Goal: Information Seeking & Learning: Learn about a topic

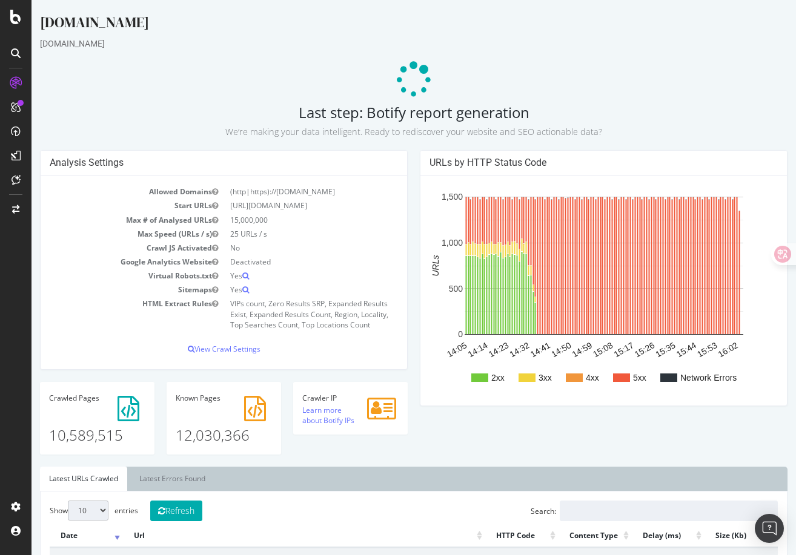
click at [335, 209] on td "[URL][DOMAIN_NAME]" at bounding box center [311, 206] width 174 height 14
click at [471, 430] on div "Analysis Settings Allowed Domains (http|https)://[DOMAIN_NAME] Start URLs [URL]…" at bounding box center [413, 308] width 759 height 317
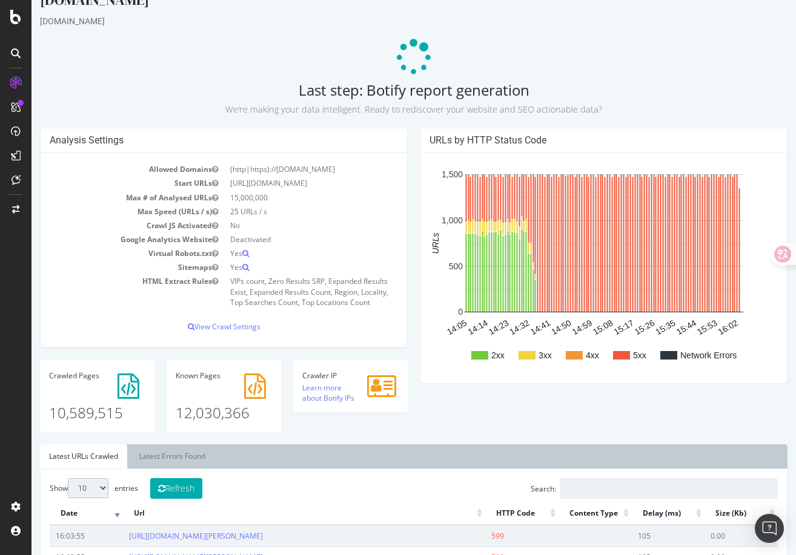
scroll to position [23, 0]
click at [287, 329] on p "View Crawl Settings" at bounding box center [224, 326] width 348 height 10
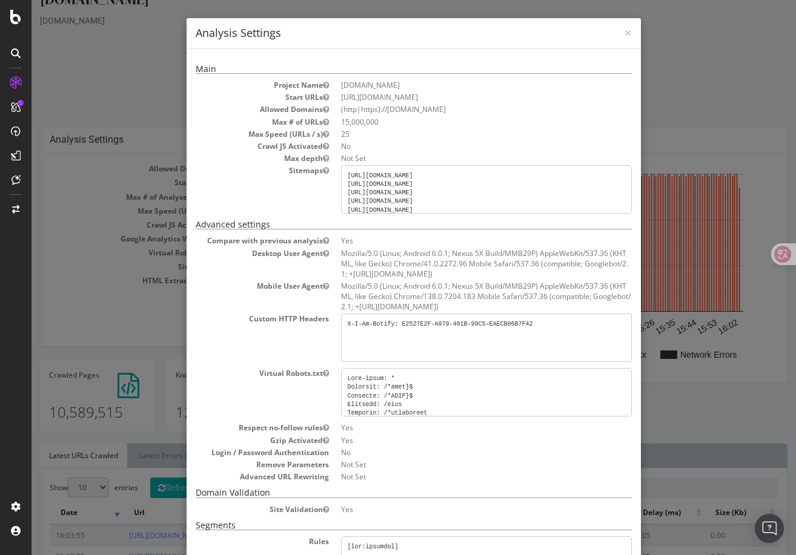
drag, startPoint x: 407, startPoint y: 253, endPoint x: 507, endPoint y: 308, distance: 113.8
click at [508, 308] on dl "Compare with previous analysis Yes Desktop User Agent Mozilla/5.0 (Linux; Andro…" at bounding box center [414, 359] width 436 height 246
click at [507, 308] on dd "Mozilla/5.0 (Linux; Android 6.0.1; Nexus 5X Build/MMB29P) AppleWebKit/537.36 (K…" at bounding box center [486, 296] width 291 height 31
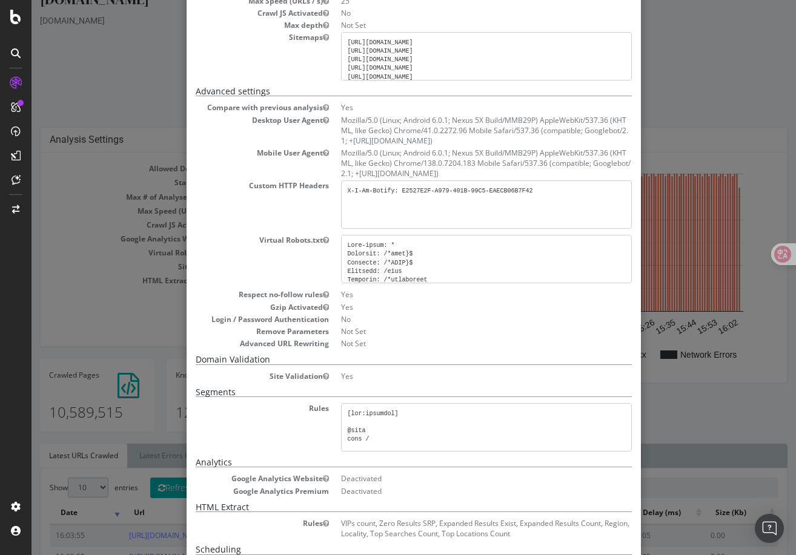
scroll to position [0, 0]
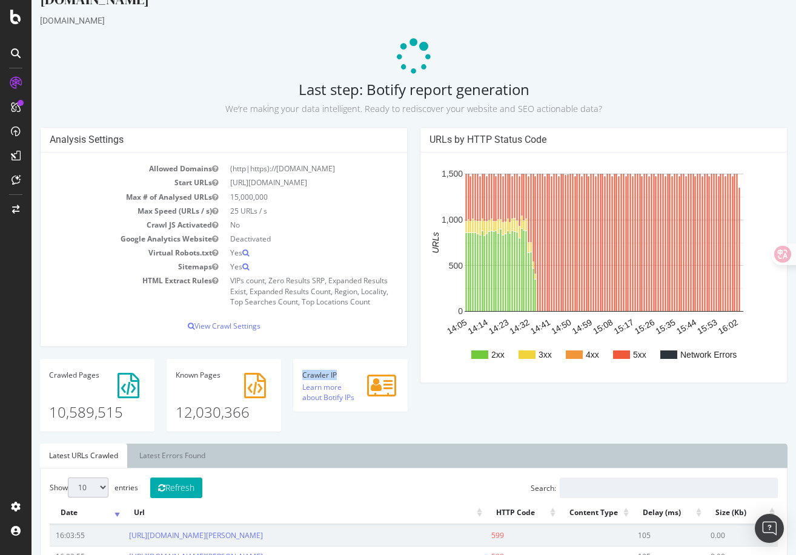
drag, startPoint x: 303, startPoint y: 378, endPoint x: 344, endPoint y: 378, distance: 40.6
click at [344, 378] on h4 "Crawler IP" at bounding box center [350, 375] width 96 height 8
click at [329, 388] on link "Learn more about Botify IPs" at bounding box center [328, 392] width 52 height 21
click at [308, 237] on td "Deactivated" at bounding box center [311, 239] width 174 height 14
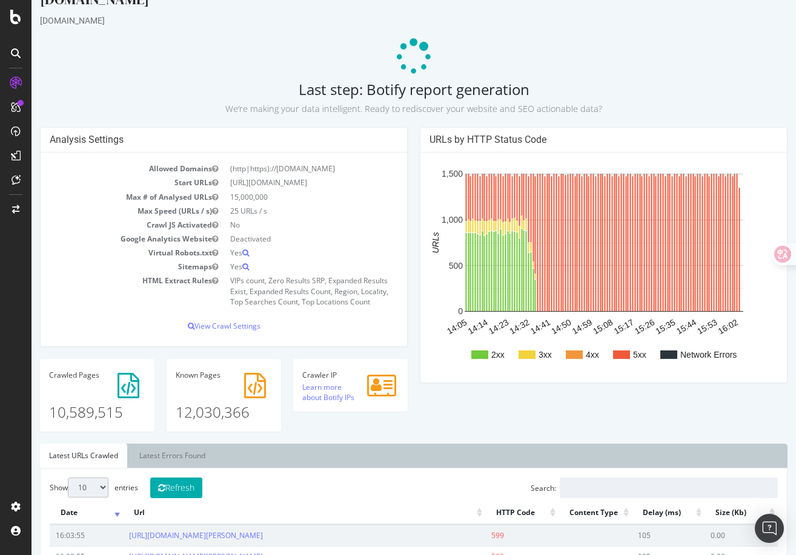
click at [304, 251] on td "Yes" at bounding box center [311, 253] width 174 height 14
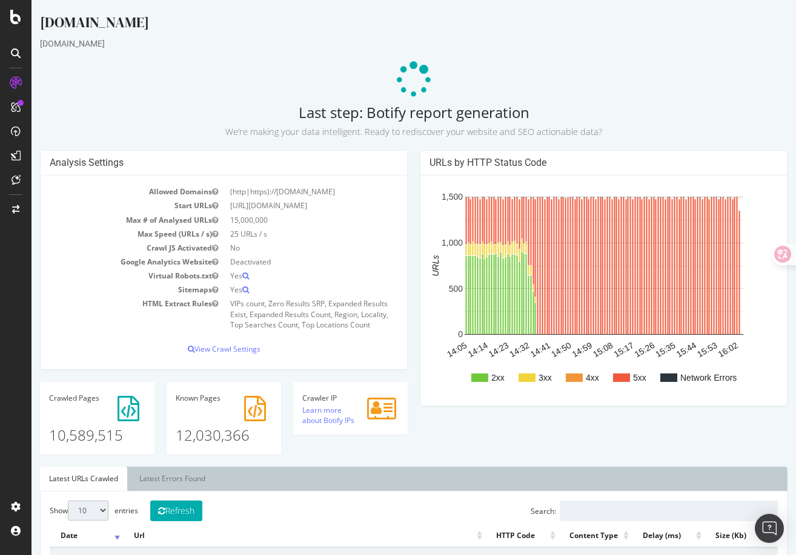
click at [269, 302] on td "VIPs count, Zero Results SRP, Expanded Results Exist, Expanded Results Count, R…" at bounding box center [311, 314] width 174 height 35
drag, startPoint x: 269, startPoint y: 302, endPoint x: 308, endPoint y: 342, distance: 55.2
click at [308, 341] on div "Allowed Domains (http|https)://[DOMAIN_NAME] Start URLs [URL][DOMAIN_NAME] Max …" at bounding box center [224, 273] width 366 height 194
click at [308, 342] on div "Allowed Domains (http|https)://www.gumtree.com Start URLs https://www.gumtree.c…" at bounding box center [224, 273] width 366 height 194
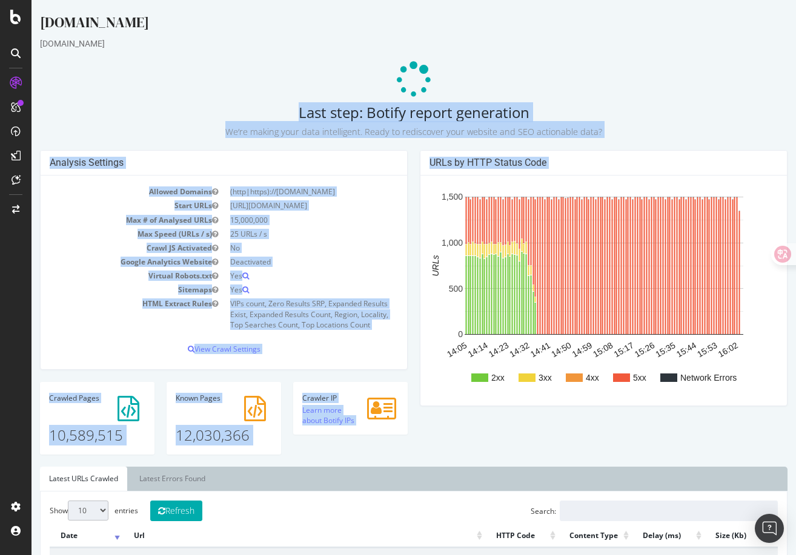
drag, startPoint x: 205, startPoint y: 71, endPoint x: 506, endPoint y: 176, distance: 318.6
click at [586, 74] on p at bounding box center [413, 80] width 747 height 36
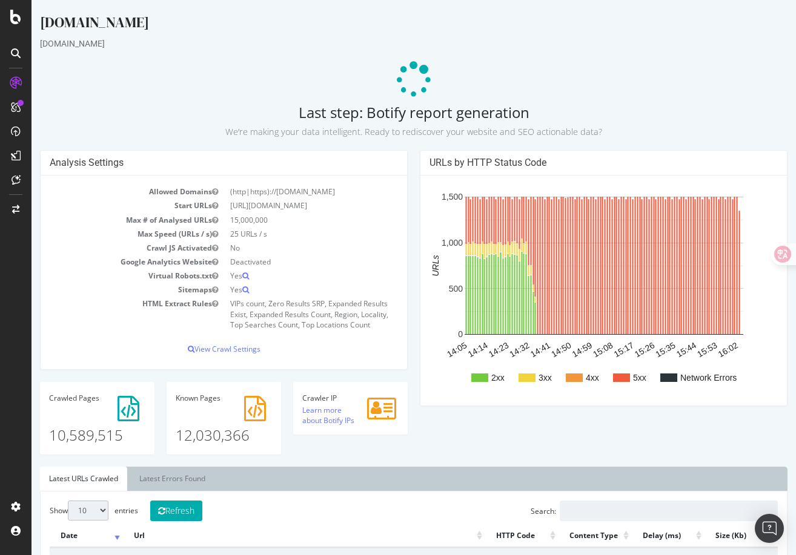
drag, startPoint x: 556, startPoint y: 54, endPoint x: 590, endPoint y: 427, distance: 374.5
click at [590, 429] on div "Analysis Settings Allowed Domains (http|https)://[DOMAIN_NAME] Start URLs [URL]…" at bounding box center [413, 308] width 759 height 317
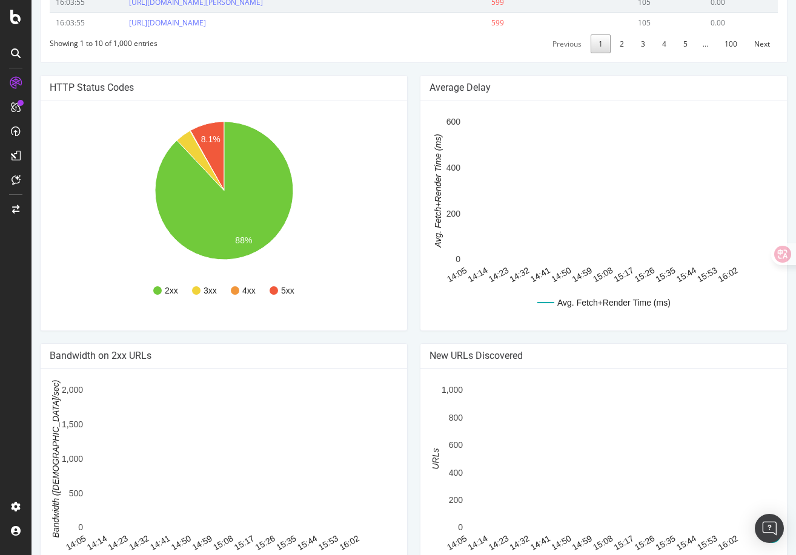
scroll to position [721, 0]
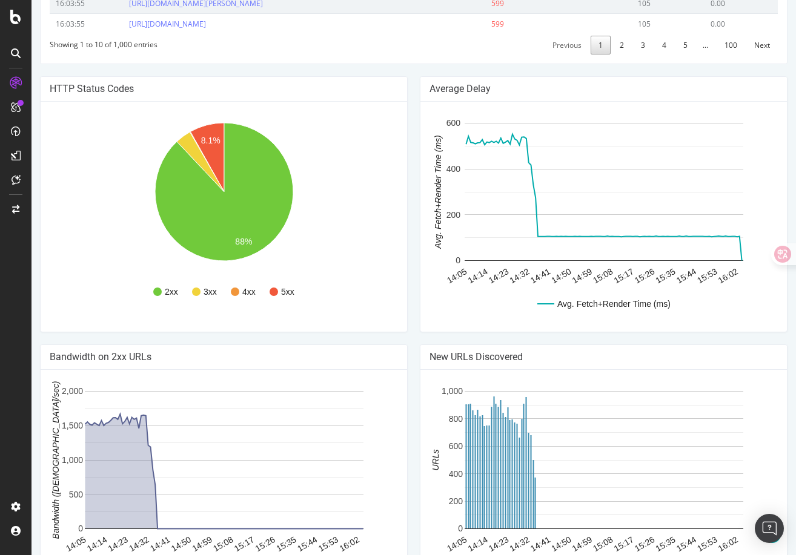
click at [506, 96] on div "Average Delay Avg. Fetch+Render Time (ms) 14:05 14:14 14:23 14:32 14:41 14:50 1…" at bounding box center [604, 204] width 368 height 256
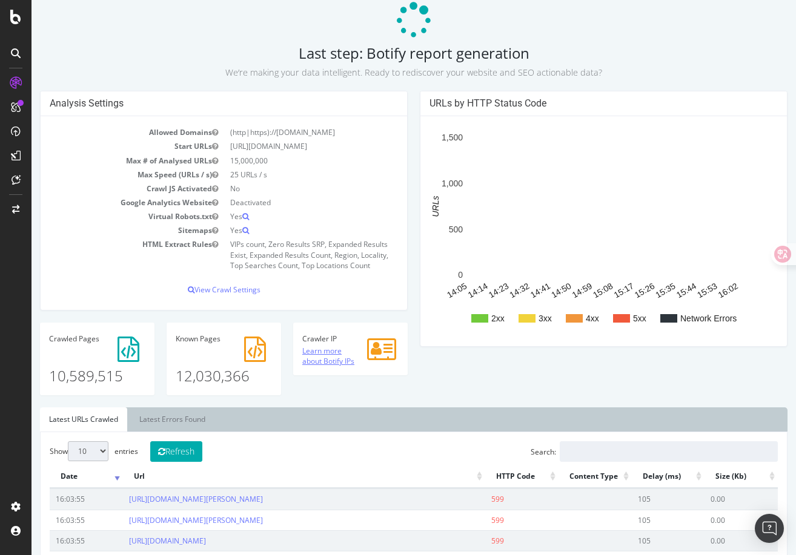
scroll to position [51, 0]
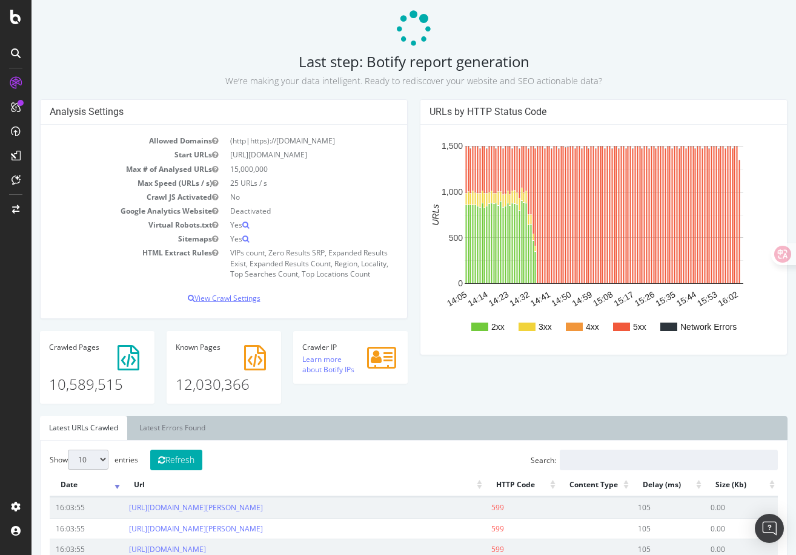
click at [237, 300] on p "View Crawl Settings" at bounding box center [224, 298] width 348 height 10
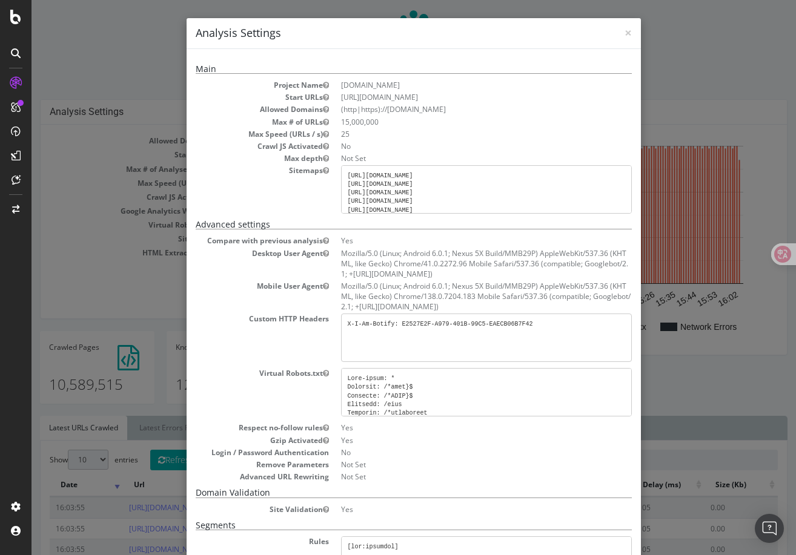
drag, startPoint x: 341, startPoint y: 254, endPoint x: 475, endPoint y: 272, distance: 135.6
click at [475, 272] on dd "Mozilla/5.0 (Linux; Android 6.0.1; Nexus 5X Build/MMB29P) AppleWebKit/537.36 (K…" at bounding box center [486, 263] width 291 height 31
copy dd "Mozilla/5.0 (Linux; Android 6.0.1; Nexus 5X Build/MMB29P) AppleWebKit/537.36 (K…"
click at [408, 263] on dd "Mozilla/5.0 (Linux; Android 6.0.1; Nexus 5X Build/MMB29P) AppleWebKit/537.36 (K…" at bounding box center [486, 263] width 291 height 31
drag, startPoint x: 341, startPoint y: 255, endPoint x: 503, endPoint y: 271, distance: 162.5
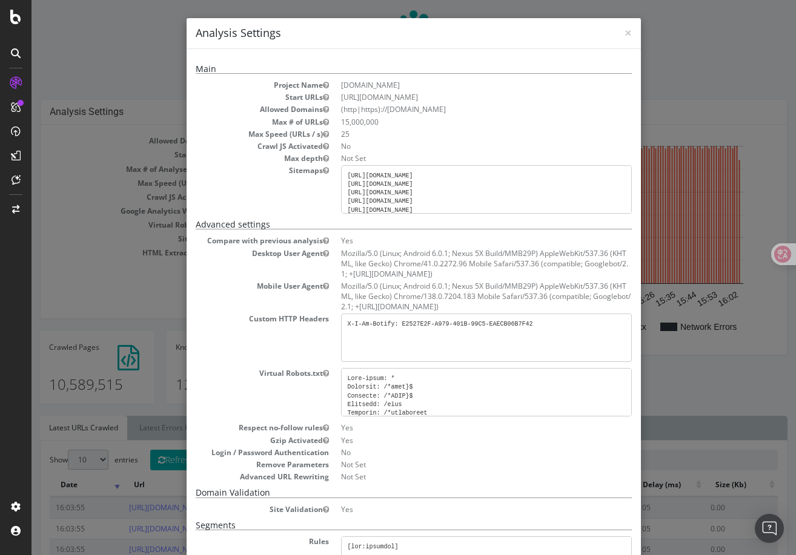
click at [503, 271] on dd "Mozilla/5.0 (Linux; Android 6.0.1; Nexus 5X Build/MMB29P) AppleWebKit/537.36 (K…" at bounding box center [486, 263] width 291 height 31
copy dd "Mozilla/5.0 (Linux; Android 6.0.1; Nexus 5X Build/MMB29P) AppleWebKit/537.36 (K…"
click at [475, 274] on dd "Mozilla/5.0 (Linux; Android 6.0.1; Nexus 5X Build/MMB29P) AppleWebKit/537.36 (K…" at bounding box center [486, 263] width 291 height 31
drag, startPoint x: 483, startPoint y: 274, endPoint x: 342, endPoint y: 254, distance: 141.8
click at [342, 254] on dd "Mozilla/5.0 (Linux; Android 6.0.1; Nexus 5X Build/MMB29P) AppleWebKit/537.36 (K…" at bounding box center [486, 263] width 291 height 31
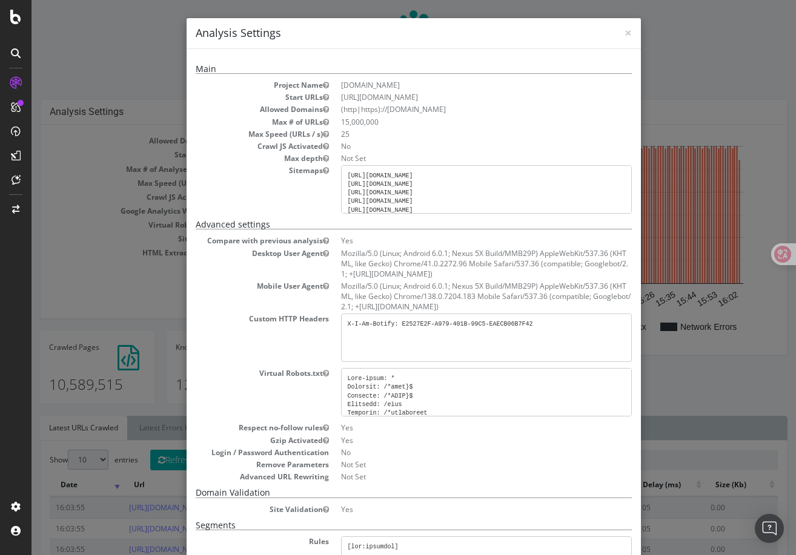
copy dd "Mozilla/5.0 (Linux; Android 6.0.1; Nexus 5X Build/MMB29P) AppleWebKit/537.36 (K…"
click at [342, 254] on dd "Mozilla/5.0 (Linux; Android 6.0.1; Nexus 5X Build/MMB29P) AppleWebKit/537.36 (K…" at bounding box center [486, 263] width 291 height 31
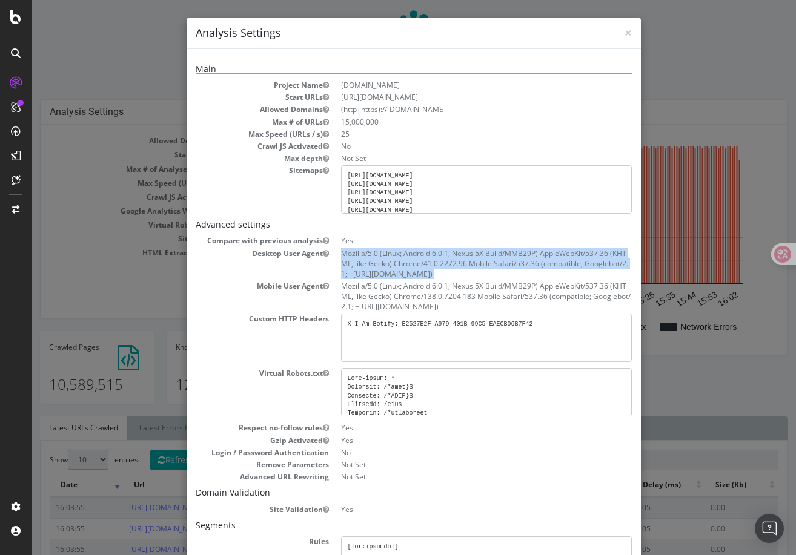
drag, startPoint x: 342, startPoint y: 254, endPoint x: 470, endPoint y: 274, distance: 129.8
click at [470, 274] on dd "Mozilla/5.0 (Linux; Android 6.0.1; Nexus 5X Build/MMB29P) AppleWebKit/537.36 (K…" at bounding box center [486, 263] width 291 height 31
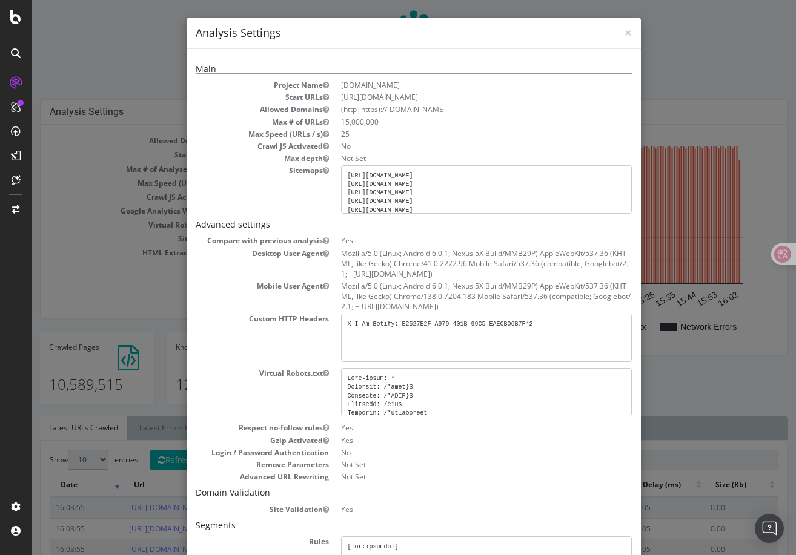
drag, startPoint x: 470, startPoint y: 274, endPoint x: 340, endPoint y: 255, distance: 132.1
click at [340, 255] on dl "Compare with previous analysis Yes Desktop User Agent Mozilla/5.0 (Linux; Andro…" at bounding box center [414, 359] width 436 height 246
copy dd "Mozilla/5.0 (Linux; Android 6.0.1; Nexus 5X Build/MMB29P) AppleWebKit/537.36 (K…"
click at [340, 255] on dl "Compare with previous analysis Yes Desktop User Agent Mozilla/5.0 (Linux; Andro…" at bounding box center [414, 359] width 436 height 246
drag, startPoint x: 342, startPoint y: 253, endPoint x: 469, endPoint y: 277, distance: 128.7
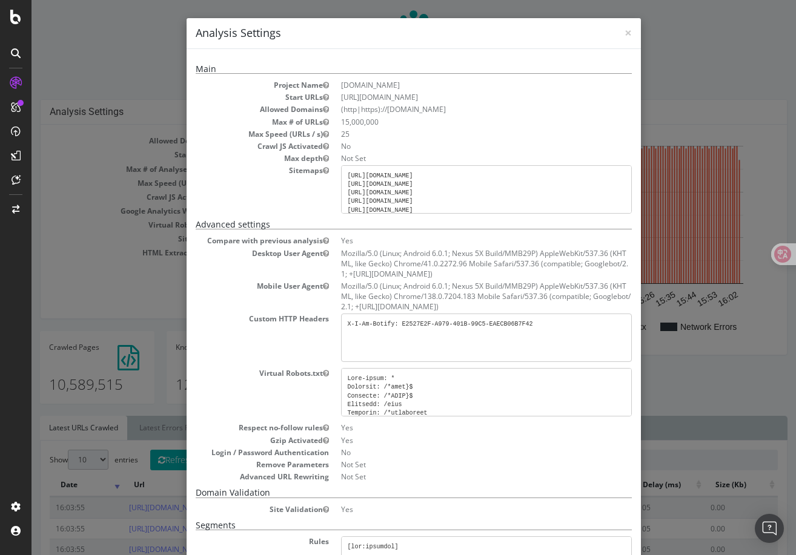
click at [469, 277] on dd "Mozilla/5.0 (Linux; Android 6.0.1; Nexus 5X Build/MMB29P) AppleWebKit/537.36 (K…" at bounding box center [486, 263] width 291 height 31
copy dd "Mozilla/5.0 (Linux; Android 6.0.1; Nexus 5X Build/MMB29P) AppleWebKit/537.36 (K…"
click at [469, 272] on dd "Mozilla/5.0 (Linux; Android 6.0.1; Nexus 5X Build/MMB29P) AppleWebKit/537.36 (K…" at bounding box center [486, 263] width 291 height 31
drag, startPoint x: 469, startPoint y: 272, endPoint x: 341, endPoint y: 257, distance: 128.7
click at [341, 257] on dd "Mozilla/5.0 (Linux; Android 6.0.1; Nexus 5X Build/MMB29P) AppleWebKit/537.36 (K…" at bounding box center [486, 263] width 291 height 31
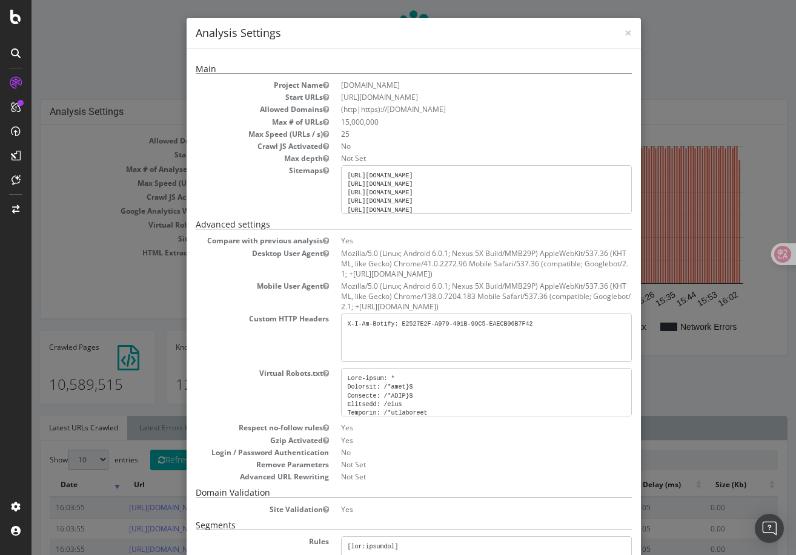
copy dd "Mozilla/5.0 (Linux; Android 6.0.1; Nexus 5X Build/MMB29P) AppleWebKit/537.36 (K…"
click at [341, 257] on dd "Mozilla/5.0 (Linux; Android 6.0.1; Nexus 5X Build/MMB29P) AppleWebKit/537.36 (K…" at bounding box center [486, 263] width 291 height 31
drag, startPoint x: 341, startPoint y: 254, endPoint x: 477, endPoint y: 271, distance: 136.2
click at [478, 272] on dd "Mozilla/5.0 (Linux; Android 6.0.1; Nexus 5X Build/MMB29P) AppleWebKit/537.36 (K…" at bounding box center [486, 263] width 291 height 31
click at [483, 275] on dd "Mozilla/5.0 (Linux; Android 6.0.1; Nexus 5X Build/MMB29P) AppleWebKit/537.36 (K…" at bounding box center [486, 263] width 291 height 31
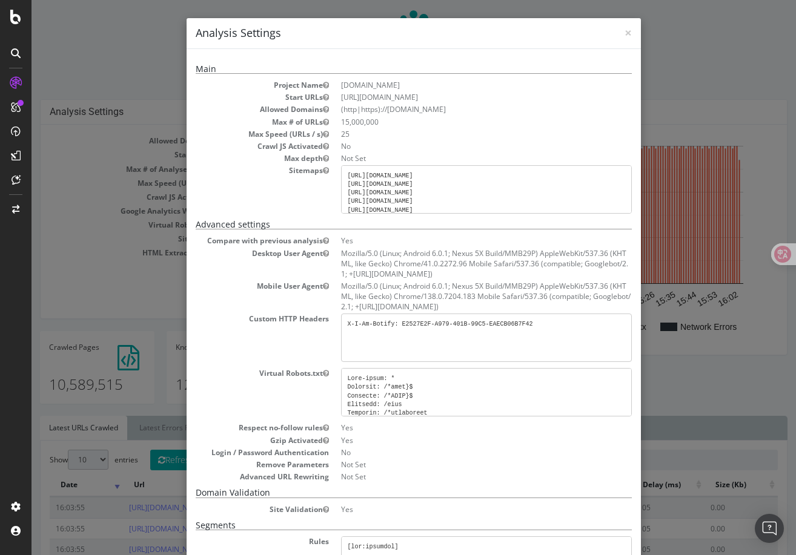
drag, startPoint x: 493, startPoint y: 275, endPoint x: 341, endPoint y: 257, distance: 153.1
click at [341, 257] on dd "Mozilla/5.0 (Linux; Android 6.0.1; Nexus 5X Build/MMB29P) AppleWebKit/537.36 (K…" at bounding box center [486, 263] width 291 height 31
copy dd "Mozilla/5.0 (Linux; Android 6.0.1; Nexus 5X Build/MMB29P) AppleWebKit/537.36 (K…"
click at [341, 257] on dd "Mozilla/5.0 (Linux; Android 6.0.1; Nexus 5X Build/MMB29P) AppleWebKit/537.36 (K…" at bounding box center [486, 263] width 291 height 31
drag, startPoint x: 341, startPoint y: 256, endPoint x: 486, endPoint y: 269, distance: 145.3
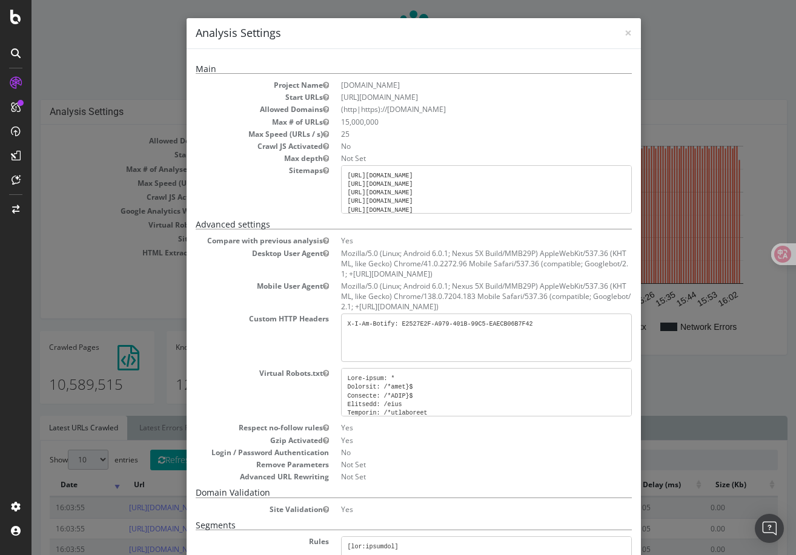
click at [486, 269] on dd "Mozilla/5.0 (Linux; Android 6.0.1; Nexus 5X Build/MMB29P) AppleWebKit/537.36 (K…" at bounding box center [486, 263] width 291 height 31
copy dd "Mozilla/5.0 (Linux; Android 6.0.1; Nexus 5X Build/MMB29P) AppleWebKit/537.36 (K…"
click at [513, 277] on dd "Mozilla/5.0 (Linux; Android 6.0.1; Nexus 5X Build/MMB29P) AppleWebKit/537.36 (K…" at bounding box center [486, 263] width 291 height 31
click at [416, 254] on dd "Mozilla/5.0 (Linux; Android 6.0.1; Nexus 5X Build/MMB29P) AppleWebKit/537.36 (K…" at bounding box center [486, 263] width 291 height 31
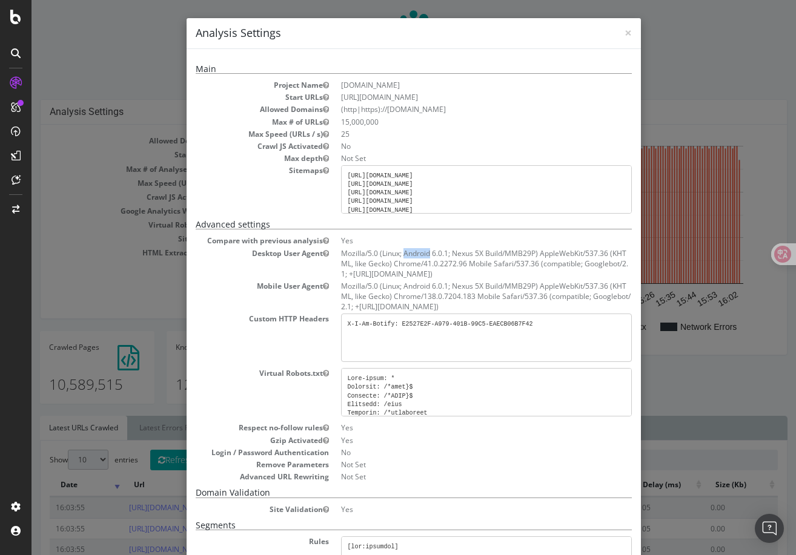
copy dd "Android"
click at [469, 264] on dd "Mozilla/5.0 (Linux; Android 6.0.1; Nexus 5X Build/MMB29P) AppleWebKit/537.36 (K…" at bounding box center [486, 263] width 291 height 31
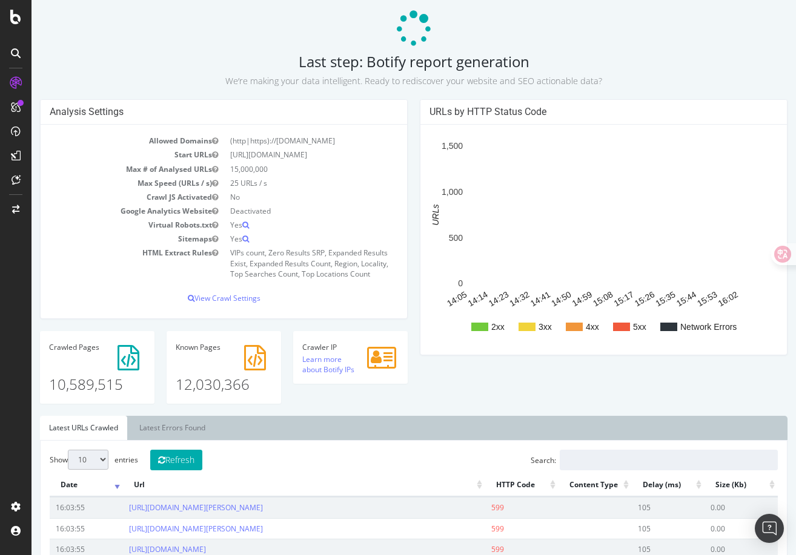
scroll to position [246, 0]
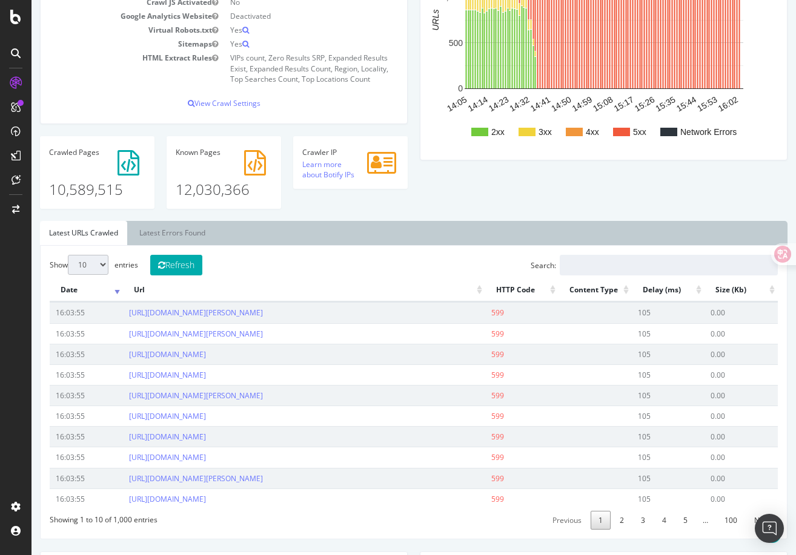
drag, startPoint x: 415, startPoint y: 314, endPoint x: 128, endPoint y: 312, distance: 287.6
click at [128, 312] on td "[URL][DOMAIN_NAME][PERSON_NAME]" at bounding box center [304, 312] width 363 height 21
copy link "[URL][DOMAIN_NAME][PERSON_NAME]"
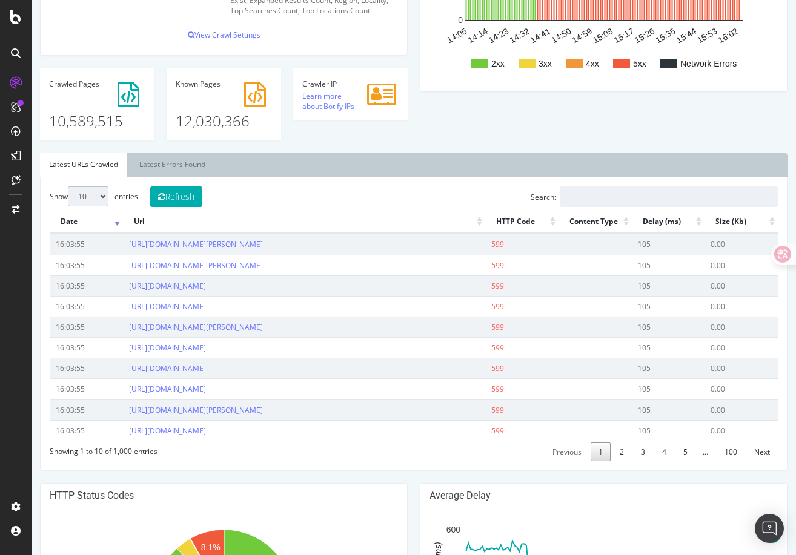
scroll to position [341, 0]
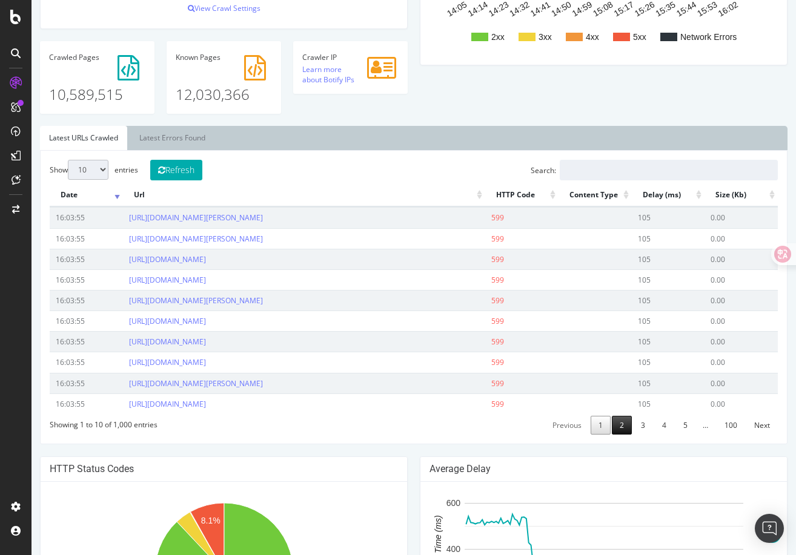
click at [625, 435] on link "2" at bounding box center [622, 425] width 20 height 19
click at [644, 435] on link "3" at bounding box center [643, 425] width 20 height 19
drag, startPoint x: 433, startPoint y: 250, endPoint x: 128, endPoint y: 251, distance: 304.6
click at [128, 249] on td "https://www.gumtree.com/for-sale/kitchen-appliances/ovens-hobs-cookers/uk/drayt…" at bounding box center [304, 238] width 363 height 21
click at [401, 168] on div "Show 10 25 50 100 entries Refresh Search: Date Url HTTP Code Content Type Delay…" at bounding box center [414, 297] width 728 height 275
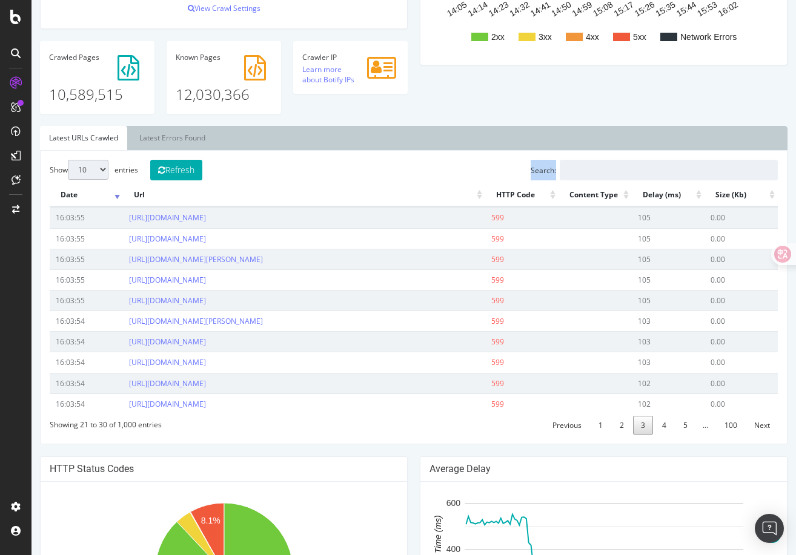
drag, startPoint x: 401, startPoint y: 168, endPoint x: 501, endPoint y: 489, distance: 335.5
click at [501, 444] on div "Show 10 25 50 100 entries Refresh Search: Date Url HTTP Code Content Type Delay…" at bounding box center [413, 297] width 747 height 294
drag, startPoint x: 508, startPoint y: 485, endPoint x: 449, endPoint y: 158, distance: 332.3
click at [449, 158] on div "Show 10 25 50 100 entries Refresh Search: Date Url HTTP Code Content Type Delay…" at bounding box center [413, 297] width 747 height 294
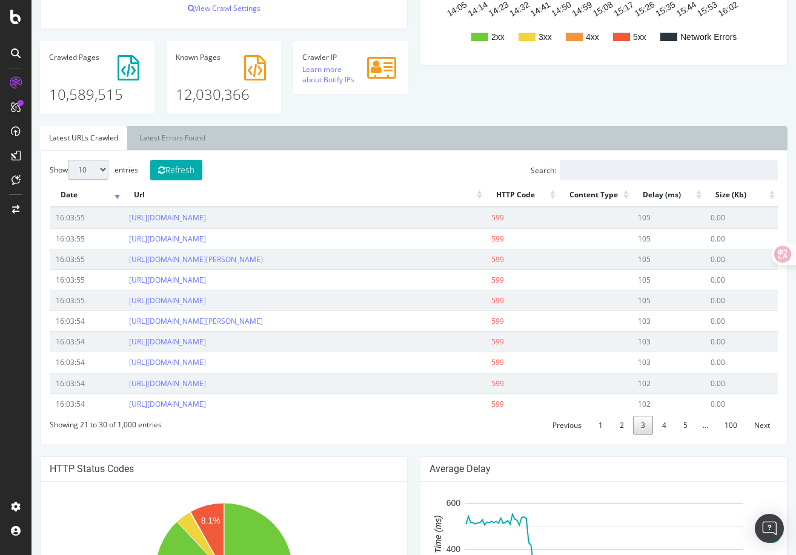
click at [449, 158] on div "Show 10 25 50 100 entries Refresh Search: Date Url HTTP Code Content Type Delay…" at bounding box center [413, 297] width 747 height 294
click at [441, 182] on div "Show 10 25 50 100 entries Refresh Search: Date Url HTTP Code Content Type Delay…" at bounding box center [414, 297] width 728 height 275
drag, startPoint x: 423, startPoint y: 177, endPoint x: 495, endPoint y: 483, distance: 314.1
click at [495, 435] on div "Show 10 25 50 100 entries Refresh Search: Date Url HTTP Code Content Type Delay…" at bounding box center [414, 297] width 728 height 275
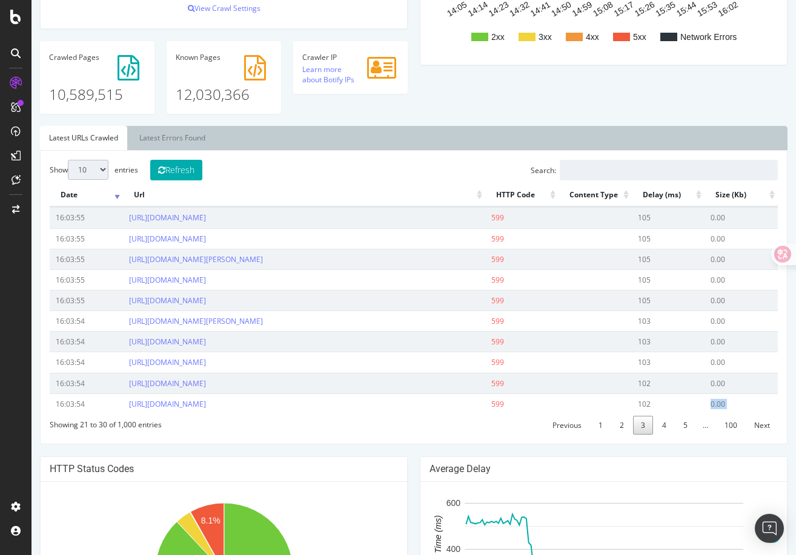
drag, startPoint x: 495, startPoint y: 483, endPoint x: 417, endPoint y: 181, distance: 311.9
click at [417, 181] on div "Show 10 25 50 100 entries Refresh Search: Date Url HTTP Code Content Type Delay…" at bounding box center [414, 297] width 728 height 275
